Goal: Task Accomplishment & Management: Complete application form

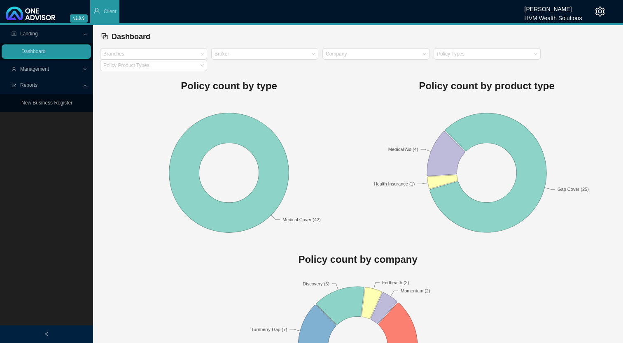
click at [46, 69] on span "Management" at bounding box center [34, 69] width 29 height 6
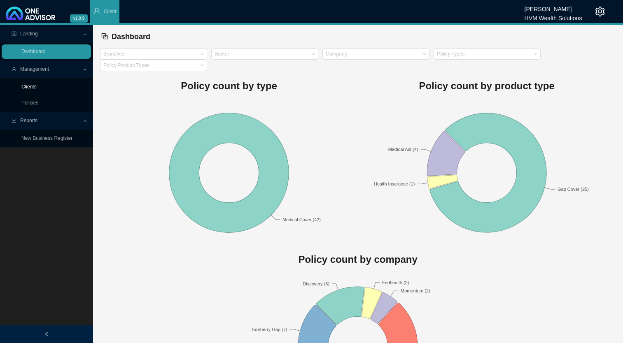
click at [36, 88] on link "Clients" at bounding box center [28, 87] width 15 height 6
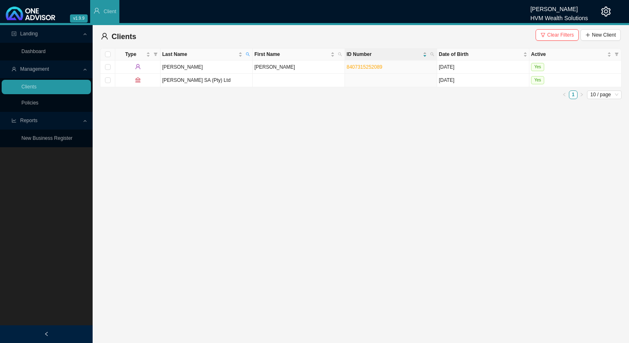
click at [386, 34] on span "Clear Filters" at bounding box center [560, 35] width 27 height 8
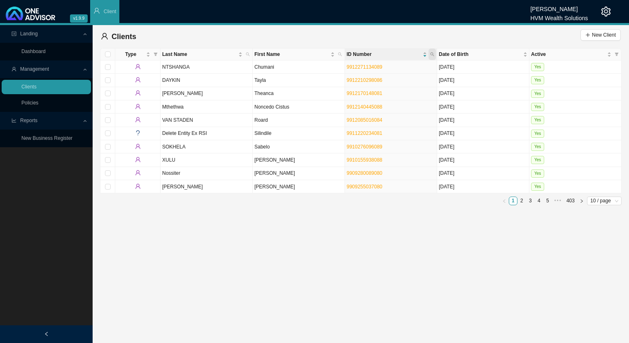
click at [386, 52] on icon "search" at bounding box center [432, 54] width 4 height 4
paste input "9206010659088"
type input "9206010659088"
click at [386, 86] on button "Search" at bounding box center [373, 84] width 37 height 9
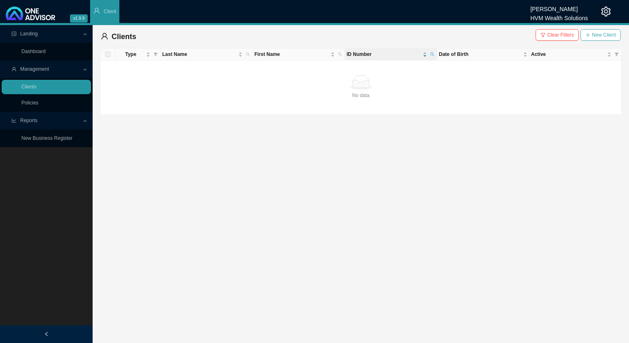
click at [386, 34] on span "New Client" at bounding box center [604, 35] width 24 height 8
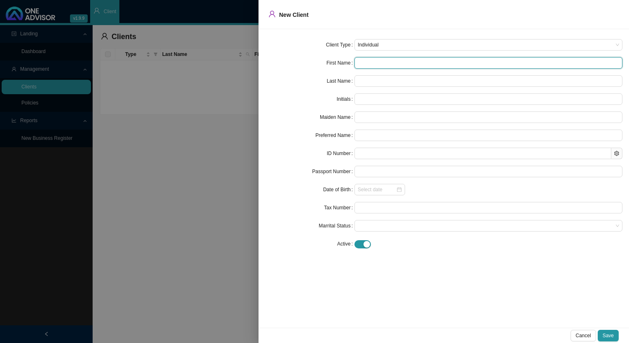
click at [386, 61] on input "text" at bounding box center [488, 63] width 268 height 12
click at [386, 65] on input "text" at bounding box center [488, 63] width 268 height 12
paste input "Nombuso"
type input "Nombuso"
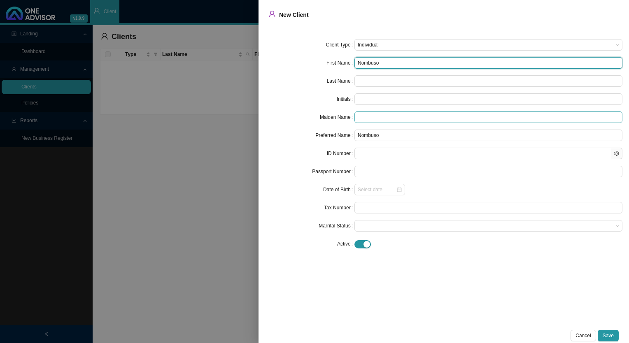
type input "Nombuso"
type input "N"
type input "Nombuso"
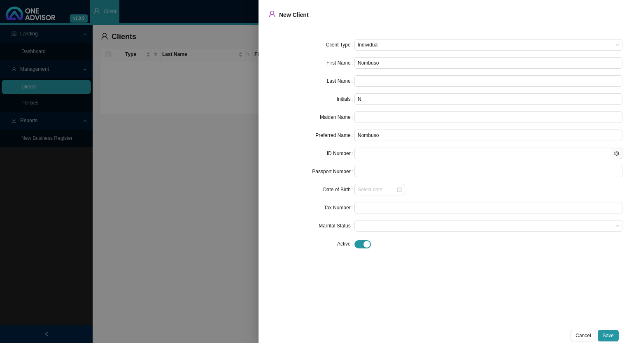
click at [386, 91] on form "Client Type Individual First Name Nombuso Last Name Initials N Maiden Name Pref…" at bounding box center [443, 144] width 357 height 211
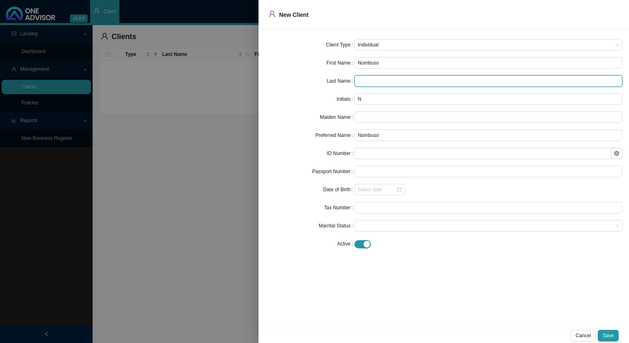
click at [386, 80] on input "text" at bounding box center [488, 81] width 268 height 12
paste input "Ntombela"
type input "Ntombela"
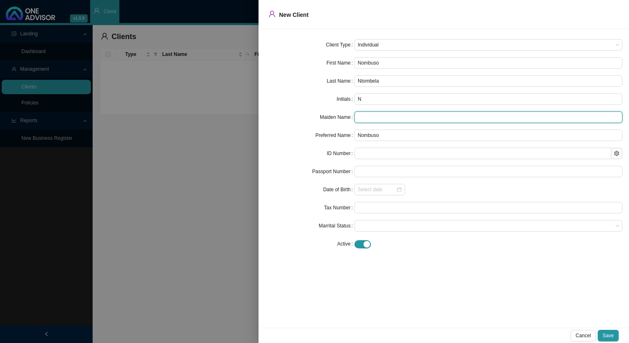
click at [382, 121] on input "text" at bounding box center [488, 118] width 268 height 12
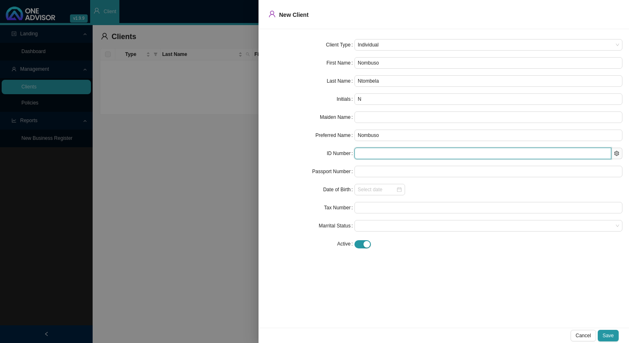
click at [383, 156] on input "text" at bounding box center [482, 154] width 257 height 12
paste input "9206010659088"
type input "9206010659088"
type input "[DATE]"
type input "9206010659088"
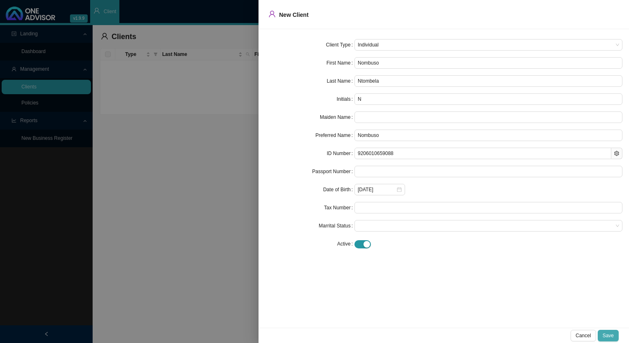
click at [386, 255] on button "Save" at bounding box center [608, 336] width 21 height 12
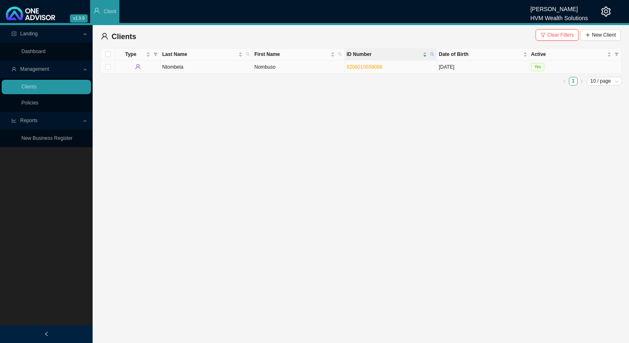
click at [217, 67] on td "Ntombela" at bounding box center [207, 67] width 92 height 13
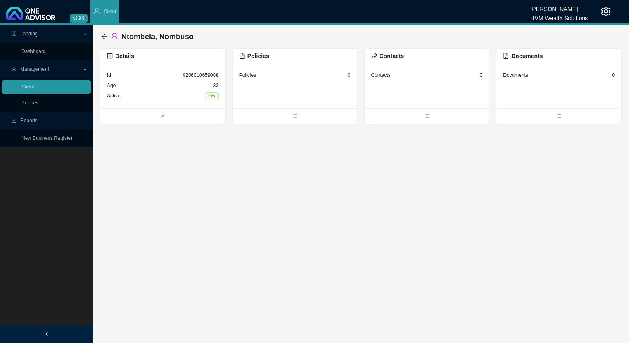
click at [255, 54] on span "Policies" at bounding box center [254, 56] width 30 height 7
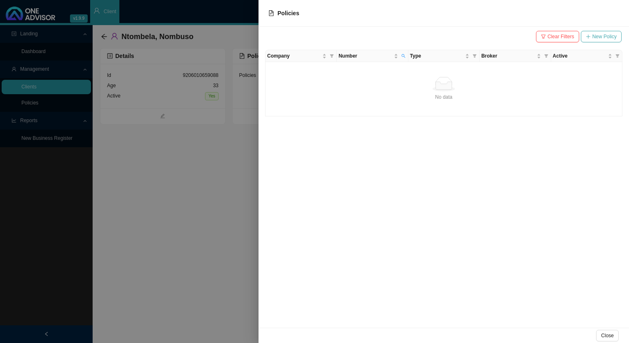
click at [386, 40] on button "New Policy" at bounding box center [601, 37] width 41 height 12
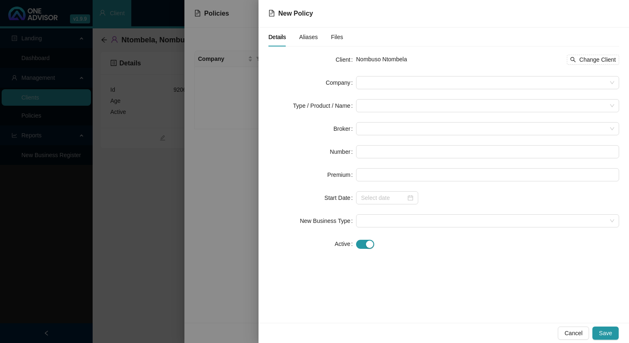
click at [386, 75] on form "Client Nombuso Ntombela Change Client Company Type / Product / Name Broker Numb…" at bounding box center [443, 152] width 351 height 198
click at [386, 88] on span at bounding box center [487, 83] width 253 height 12
click at [386, 75] on form "Client Nombuso Ntombela Change Client Company Type / Product / Name Broker Numb…" at bounding box center [443, 152] width 351 height 198
click at [386, 82] on span at bounding box center [487, 83] width 253 height 12
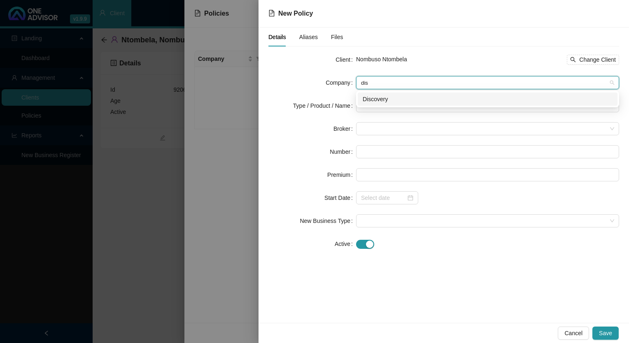
type input "disc"
click at [386, 101] on div "Discovery" at bounding box center [488, 99] width 250 height 9
click at [386, 86] on span "Discovery" at bounding box center [487, 83] width 253 height 12
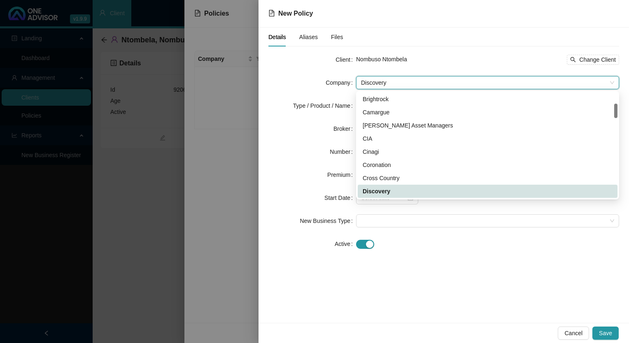
click at [386, 86] on span "Discovery" at bounding box center [487, 83] width 253 height 12
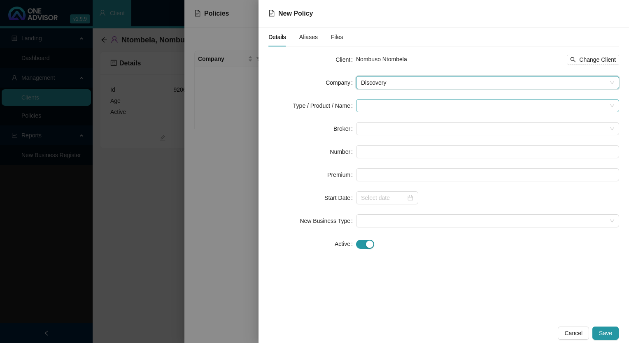
click at [386, 110] on div at bounding box center [487, 105] width 263 height 13
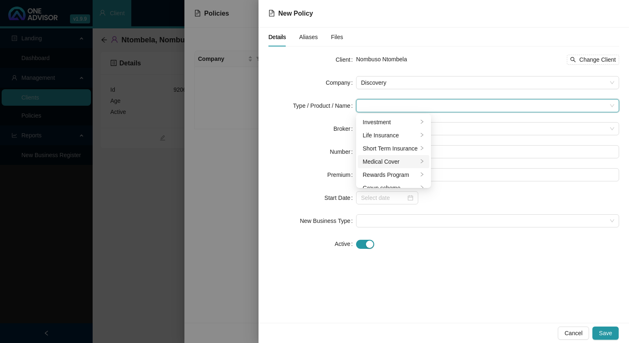
click at [386, 161] on div "Medical Cover" at bounding box center [390, 161] width 55 height 9
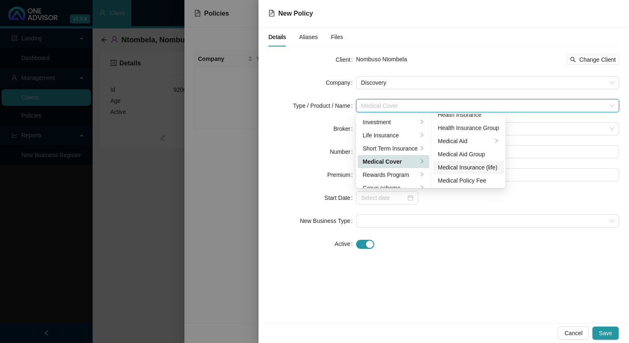
scroll to position [48, 0]
click at [386, 142] on div "Medical Aid" at bounding box center [465, 140] width 55 height 9
click at [386, 223] on span at bounding box center [487, 221] width 253 height 12
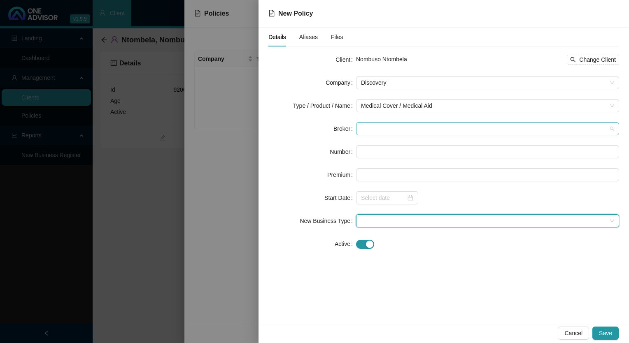
click at [386, 128] on span at bounding box center [487, 129] width 253 height 12
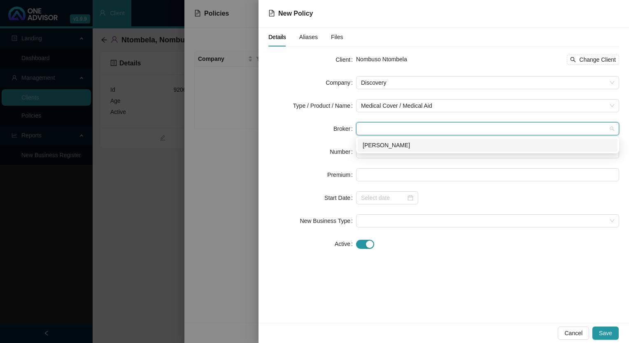
click at [386, 149] on div "[PERSON_NAME]" at bounding box center [488, 145] width 250 height 9
click at [386, 152] on input "text" at bounding box center [487, 151] width 263 height 13
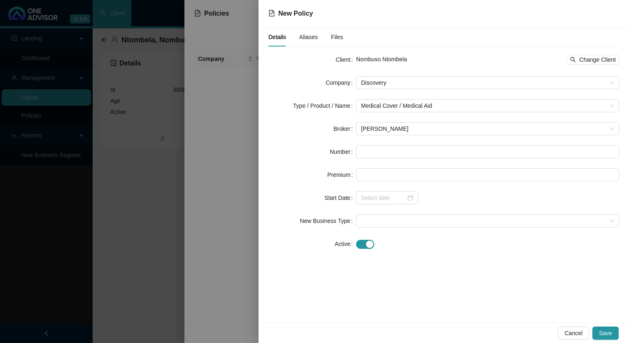
click at [386, 142] on form "Client Nombuso Ntombela Change Client Company Discovery Type / Product / Name M…" at bounding box center [443, 152] width 351 height 198
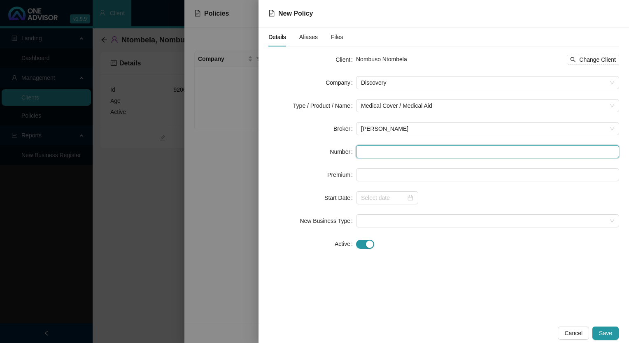
click at [386, 149] on input "text" at bounding box center [487, 151] width 263 height 13
paste input "957629850"
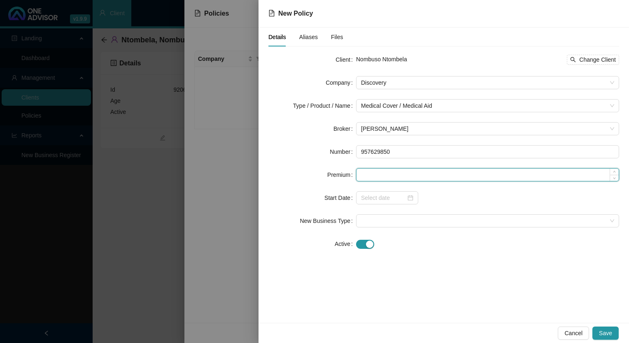
click at [386, 175] on input at bounding box center [487, 175] width 262 height 12
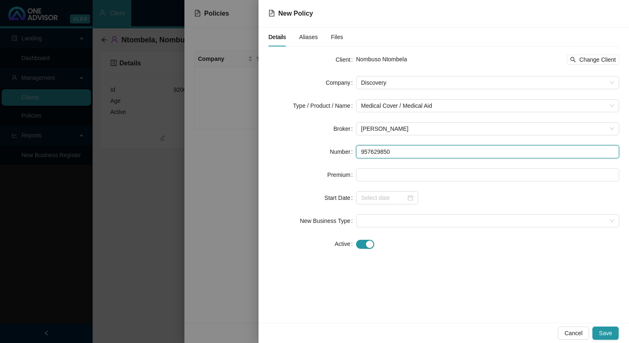
click at [374, 152] on input "957629850" at bounding box center [487, 151] width 263 height 13
type input "957629850"
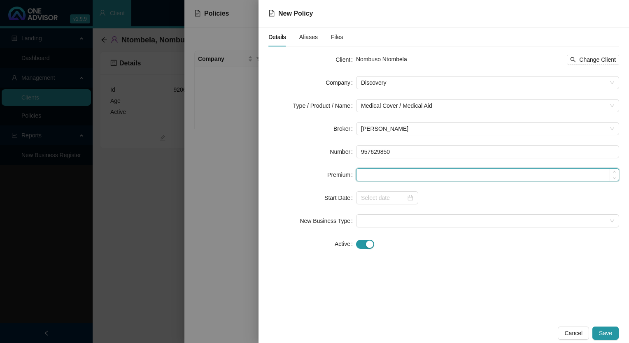
click at [386, 174] on input at bounding box center [487, 175] width 262 height 12
paste input "4673"
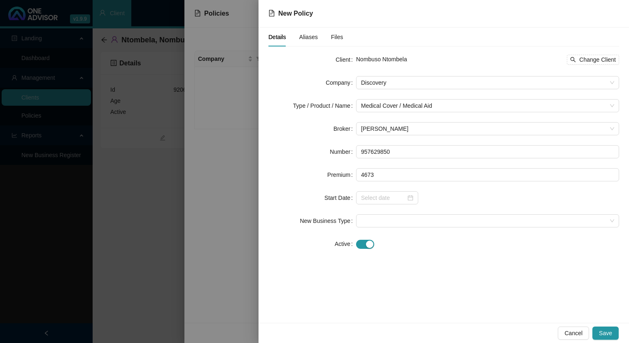
type input "4673.00"
click at [386, 255] on div "Details Aliases Files Client Nombuso Ntombela Change Client Company Discovery T…" at bounding box center [444, 176] width 370 height 296
click at [386, 195] on input at bounding box center [383, 197] width 45 height 9
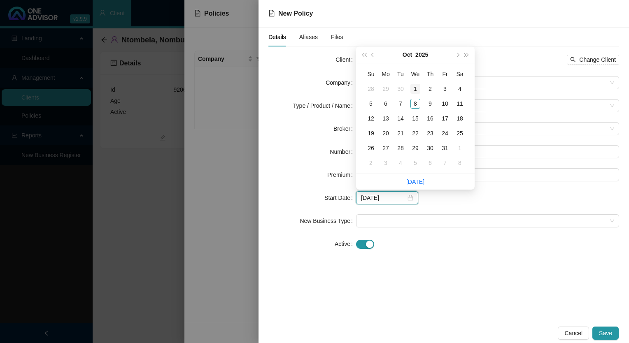
type input "[DATE]"
click at [386, 56] on span "super-next-year" at bounding box center [467, 55] width 4 height 4
type input "[DATE]"
click at [366, 54] on span "super-prev-year" at bounding box center [364, 55] width 4 height 4
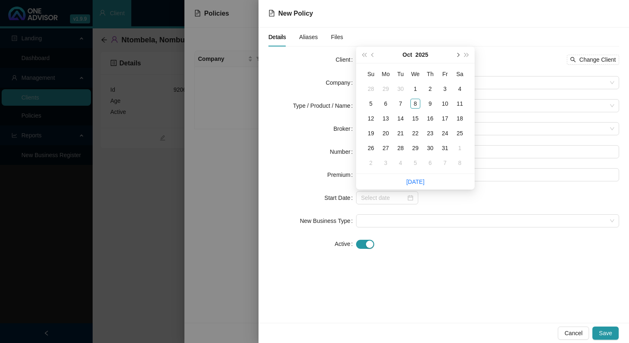
click at [386, 53] on button "next-year" at bounding box center [457, 55] width 9 height 16
type input "[DATE]"
click at [386, 92] on div "1" at bounding box center [460, 89] width 10 height 10
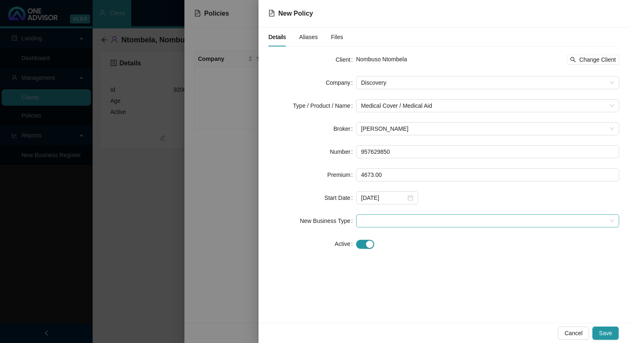
click at [386, 220] on span at bounding box center [487, 221] width 253 height 12
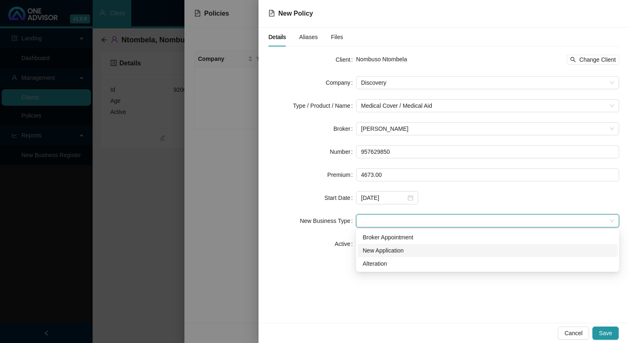
click at [386, 254] on div "New Application" at bounding box center [488, 250] width 250 height 9
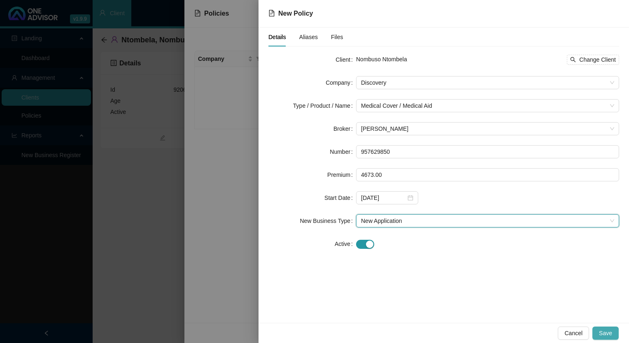
click at [386, 255] on span "Save" at bounding box center [605, 333] width 13 height 9
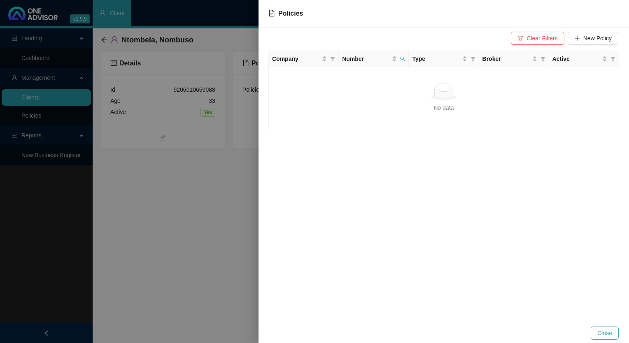
click at [386, 255] on span "Close" at bounding box center [604, 333] width 15 height 9
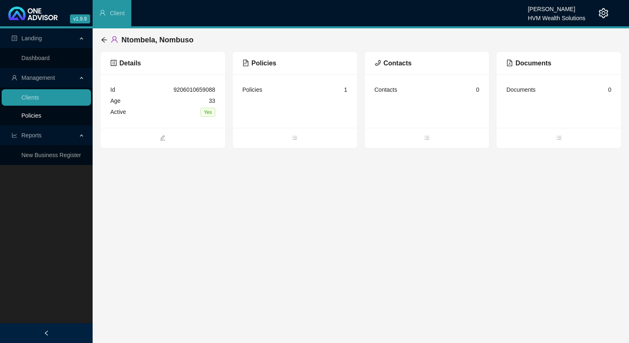
click at [28, 115] on link "Policies" at bounding box center [31, 115] width 20 height 7
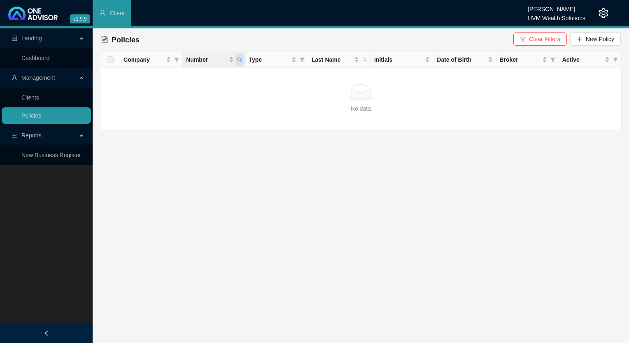
click at [238, 63] on span "Number" at bounding box center [239, 60] width 8 height 12
click at [181, 75] on input "274247" at bounding box center [201, 77] width 77 height 13
type input "274247"
click at [194, 97] on div "274247 Search Reset" at bounding box center [202, 84] width 84 height 33
click at [189, 91] on span "Search" at bounding box center [186, 92] width 18 height 9
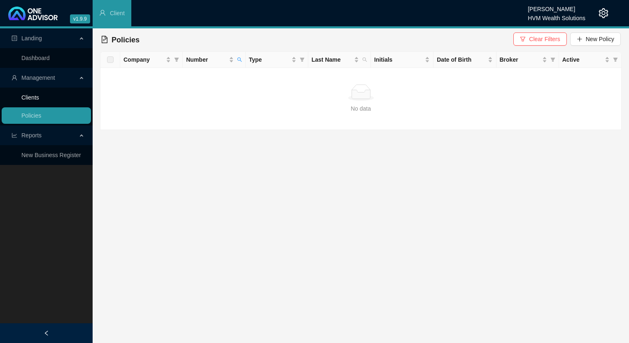
click at [36, 98] on link "Clients" at bounding box center [30, 97] width 18 height 7
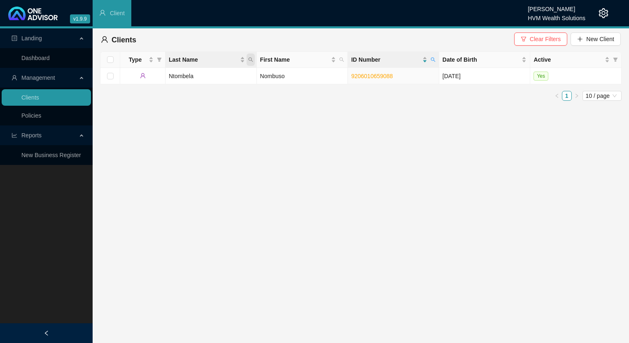
click at [251, 59] on icon "search" at bounding box center [250, 59] width 5 height 5
drag, startPoint x: 215, startPoint y: 77, endPoint x: 433, endPoint y: 61, distance: 217.9
click at [386, 61] on icon "search" at bounding box center [433, 59] width 5 height 5
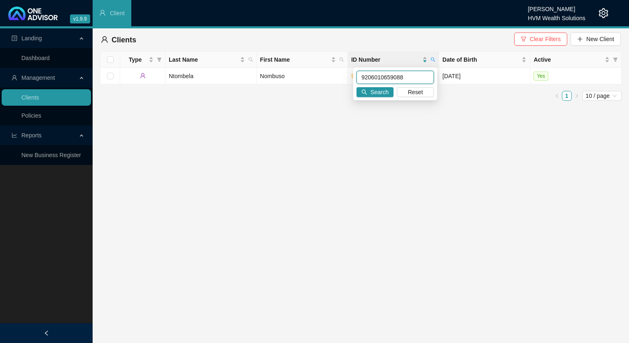
paste input "[CREDIT_CARD_NUMBER]"
click at [373, 79] on input "[CREDIT_CARD_NUMBER]" at bounding box center [394, 77] width 77 height 13
type input "[CREDIT_CARD_NUMBER]"
click at [377, 91] on span "Search" at bounding box center [379, 92] width 18 height 9
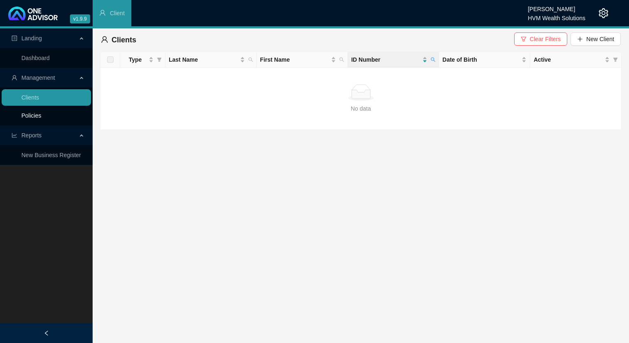
click at [41, 116] on link "Policies" at bounding box center [31, 115] width 20 height 7
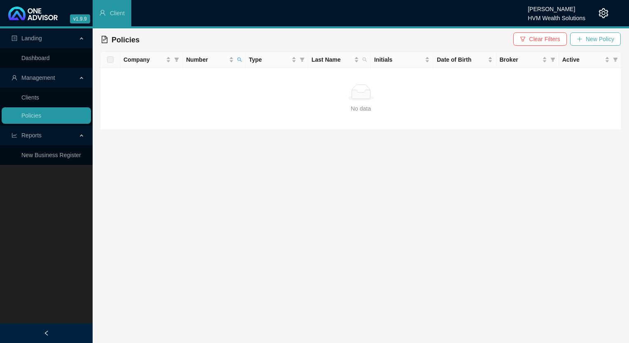
click at [386, 39] on span "New Policy" at bounding box center [600, 39] width 28 height 9
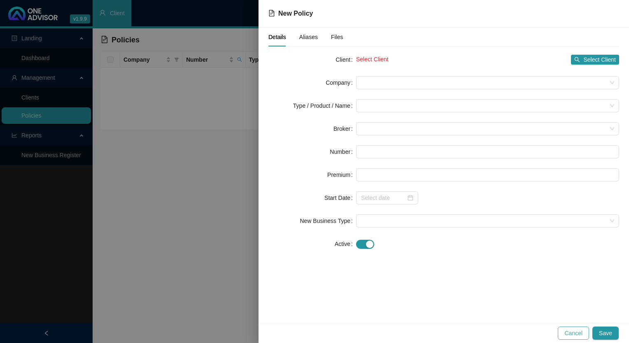
click at [386, 255] on button "Cancel" at bounding box center [573, 333] width 31 height 13
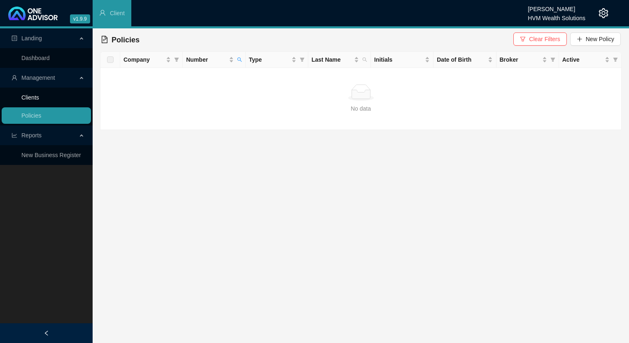
click at [39, 94] on link "Clients" at bounding box center [30, 97] width 18 height 7
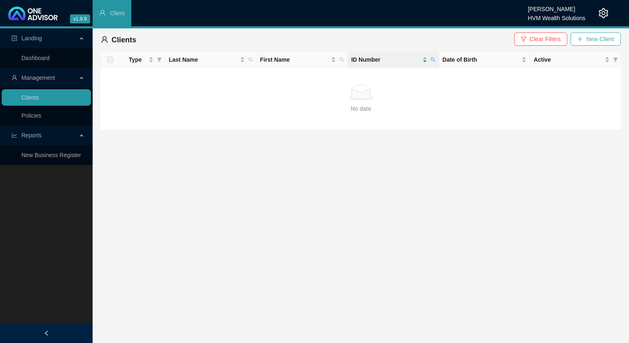
click at [386, 39] on button "New Client" at bounding box center [596, 39] width 50 height 13
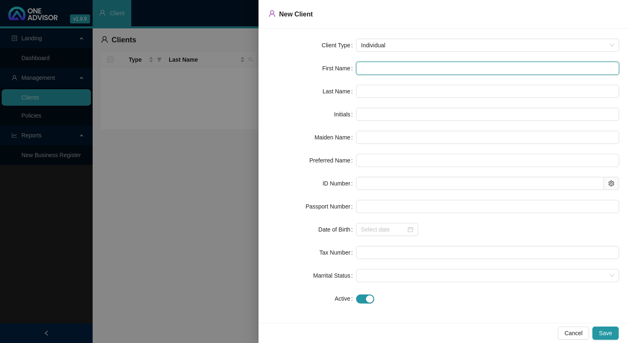
click at [386, 68] on input "text" at bounding box center [487, 68] width 263 height 13
click at [386, 70] on input "text" at bounding box center [487, 68] width 263 height 13
paste input "[PERSON_NAME]"
type input "[PERSON_NAME]"
type input "V"
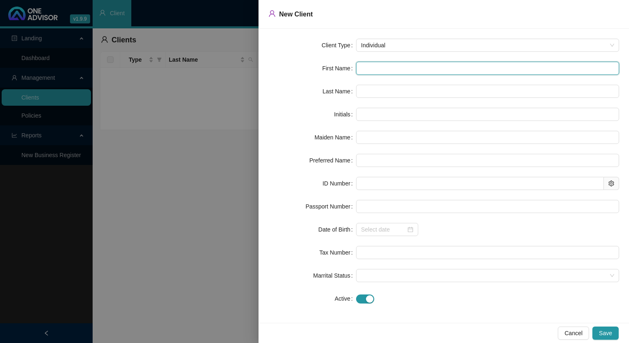
type input "[PERSON_NAME]"
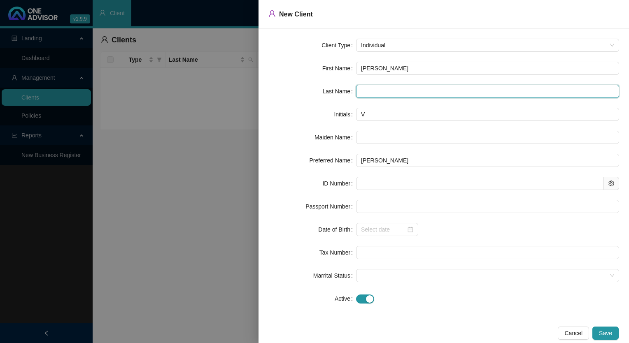
click at [386, 88] on input "text" at bounding box center [487, 91] width 263 height 13
paste input "Sookan"
click at [370, 94] on input "Sookan" at bounding box center [487, 91] width 263 height 13
type input "Sookan"
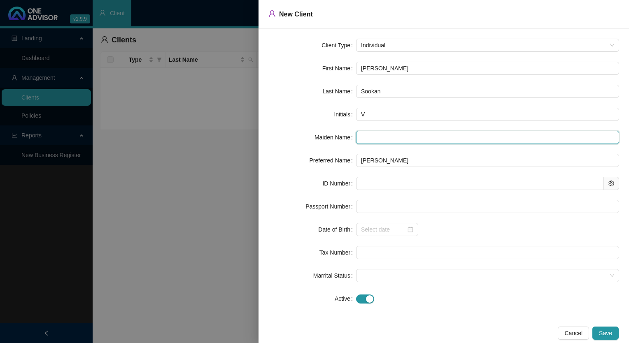
click at [386, 136] on input "text" at bounding box center [487, 137] width 263 height 13
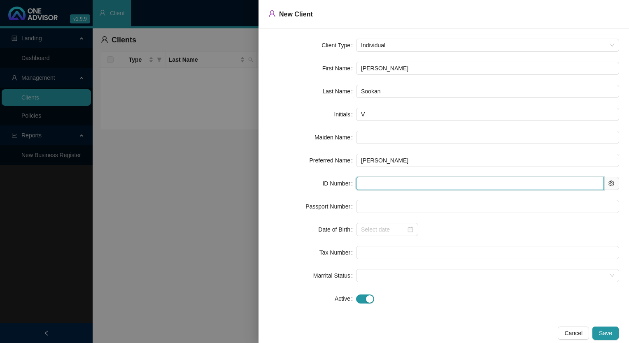
click at [373, 187] on input "text" at bounding box center [480, 183] width 248 height 13
paste input "[CREDIT_CARD_NUMBER]"
click at [372, 184] on input "[CREDIT_CARD_NUMBER]" at bounding box center [480, 183] width 248 height 13
type input "[CREDIT_CARD_NUMBER]"
type input "[DATE]"
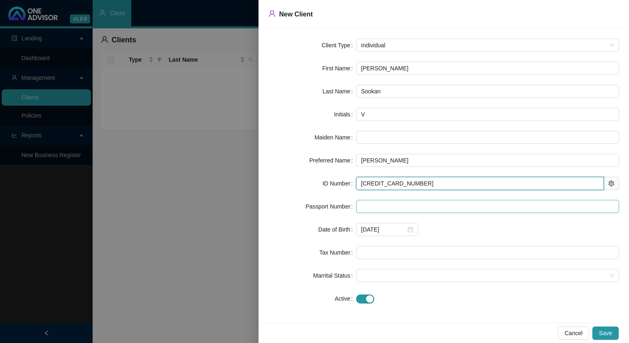
type input "[CREDIT_CARD_NUMBER]"
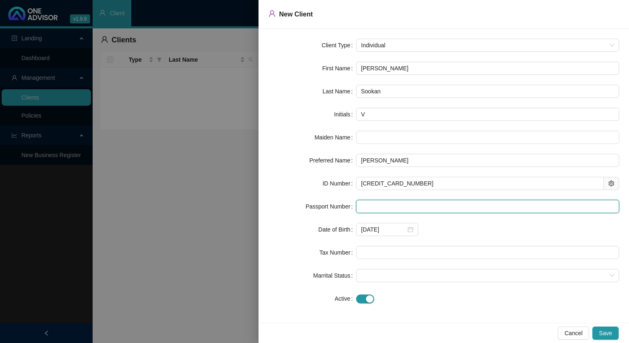
click at [385, 208] on input "text" at bounding box center [487, 206] width 263 height 13
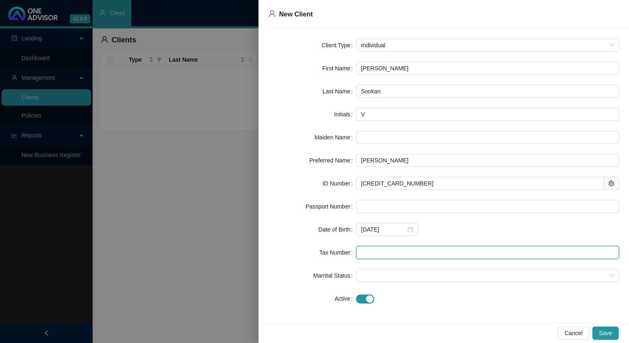
click at [386, 255] on input "text" at bounding box center [487, 252] width 263 height 13
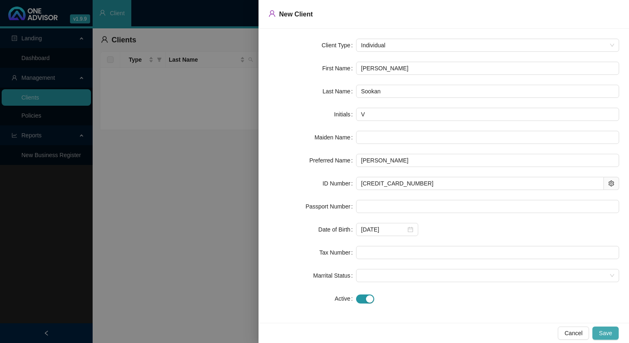
click at [386, 255] on button "Save" at bounding box center [605, 333] width 26 height 13
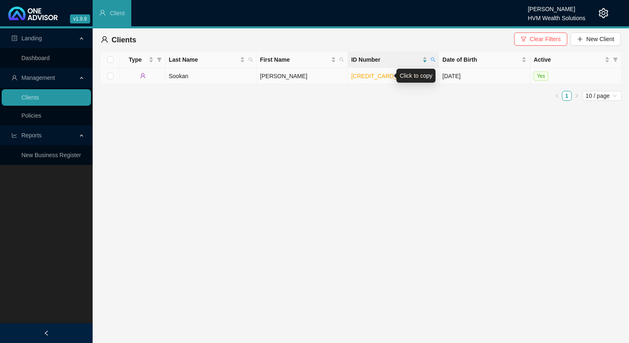
click at [369, 79] on link "[CREDIT_CARD_NUMBER]" at bounding box center [387, 76] width 72 height 7
click at [261, 77] on td "[PERSON_NAME]" at bounding box center [302, 76] width 91 height 16
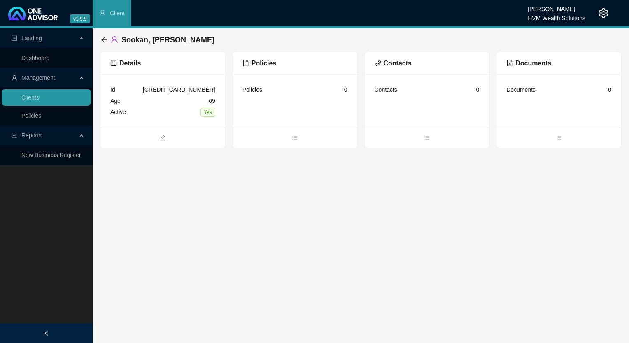
click at [304, 72] on div "Policies" at bounding box center [295, 63] width 125 height 23
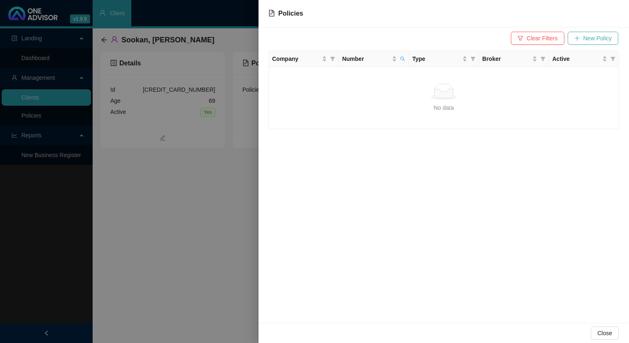
click at [386, 42] on span "New Policy" at bounding box center [597, 38] width 28 height 9
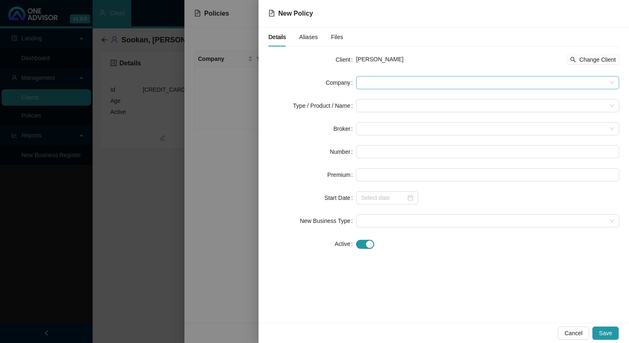
click at [372, 84] on span at bounding box center [487, 83] width 253 height 12
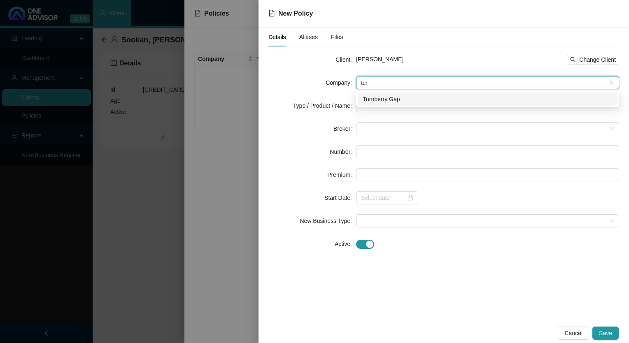
type input "turn"
click at [374, 101] on div "Turnberry Gap" at bounding box center [488, 99] width 250 height 9
click at [371, 107] on input "search" at bounding box center [484, 106] width 246 height 12
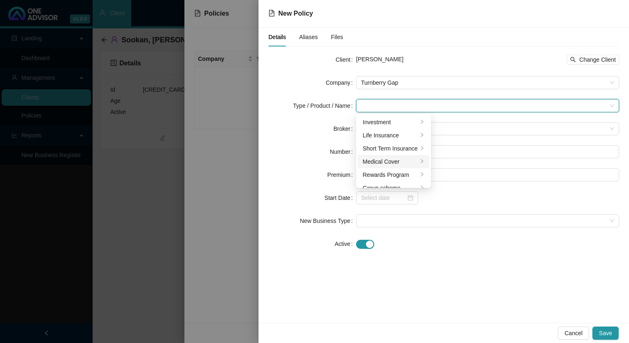
click at [377, 160] on div "Medical Cover" at bounding box center [390, 161] width 55 height 9
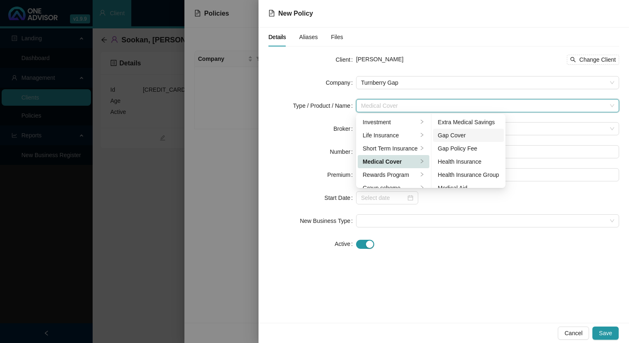
click at [386, 141] on li "Gap Cover" at bounding box center [468, 135] width 71 height 13
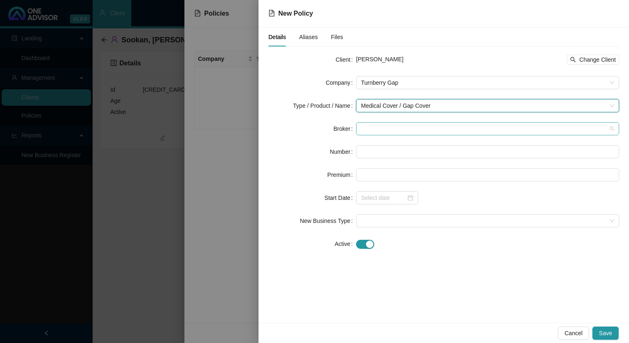
click at [386, 132] on span at bounding box center [487, 129] width 253 height 12
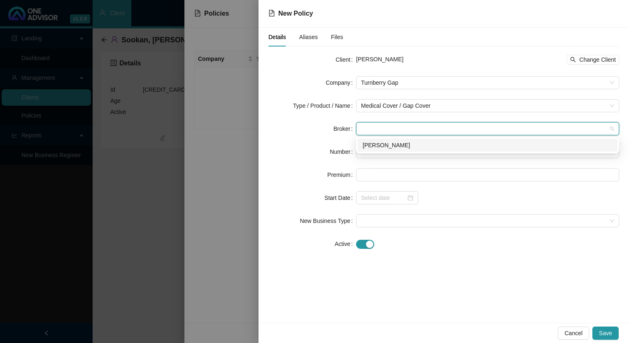
click at [386, 146] on div "[PERSON_NAME]" at bounding box center [488, 145] width 250 height 9
click at [386, 151] on input "text" at bounding box center [487, 151] width 263 height 13
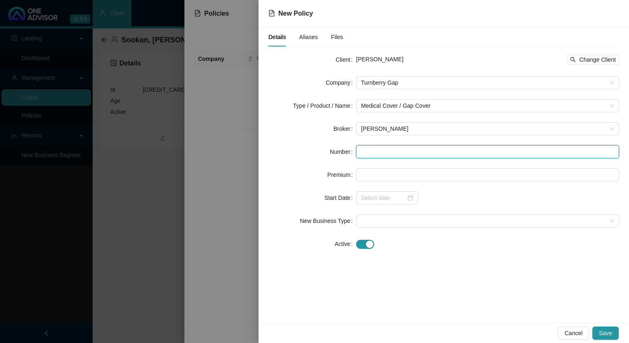
click at [369, 149] on input "text" at bounding box center [487, 151] width 263 height 13
paste input "274247"
click at [374, 148] on input "274247" at bounding box center [487, 151] width 263 height 13
type input "274247"
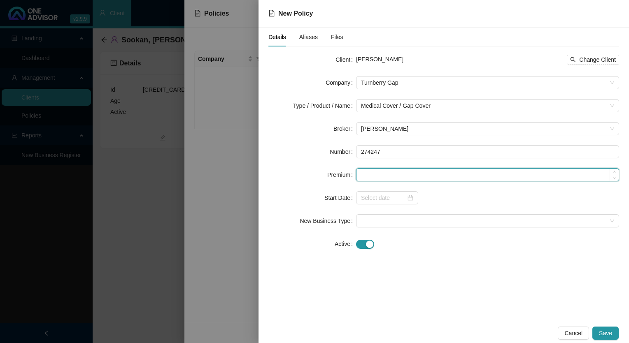
click at [374, 178] on input at bounding box center [487, 175] width 262 height 12
paste input "R 677.00"
click at [367, 175] on input "R 677.00" at bounding box center [487, 175] width 262 height 12
click at [371, 174] on input "677.00" at bounding box center [487, 175] width 262 height 12
type input "677.00"
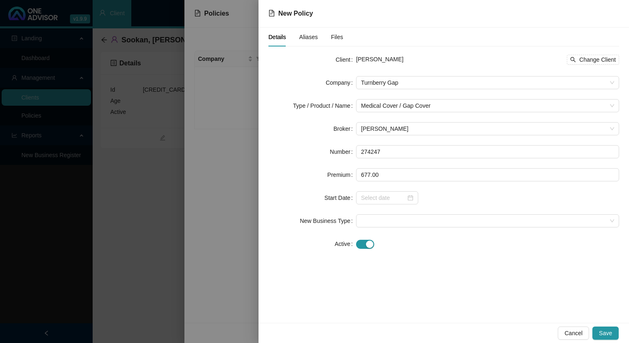
click at [386, 255] on div "Details Aliases Files Client [PERSON_NAME] Sookan Change Client Company Turnber…" at bounding box center [444, 176] width 370 height 296
click at [386, 204] on div at bounding box center [387, 197] width 62 height 13
click at [386, 197] on input at bounding box center [383, 197] width 45 height 9
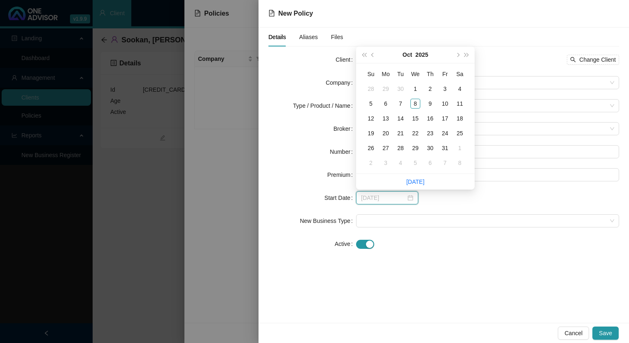
type input "[DATE]"
click at [386, 53] on span "next-year" at bounding box center [457, 55] width 4 height 4
type input "[DATE]"
click at [386, 88] on div "1" at bounding box center [460, 89] width 10 height 10
